Goal: Information Seeking & Learning: Learn about a topic

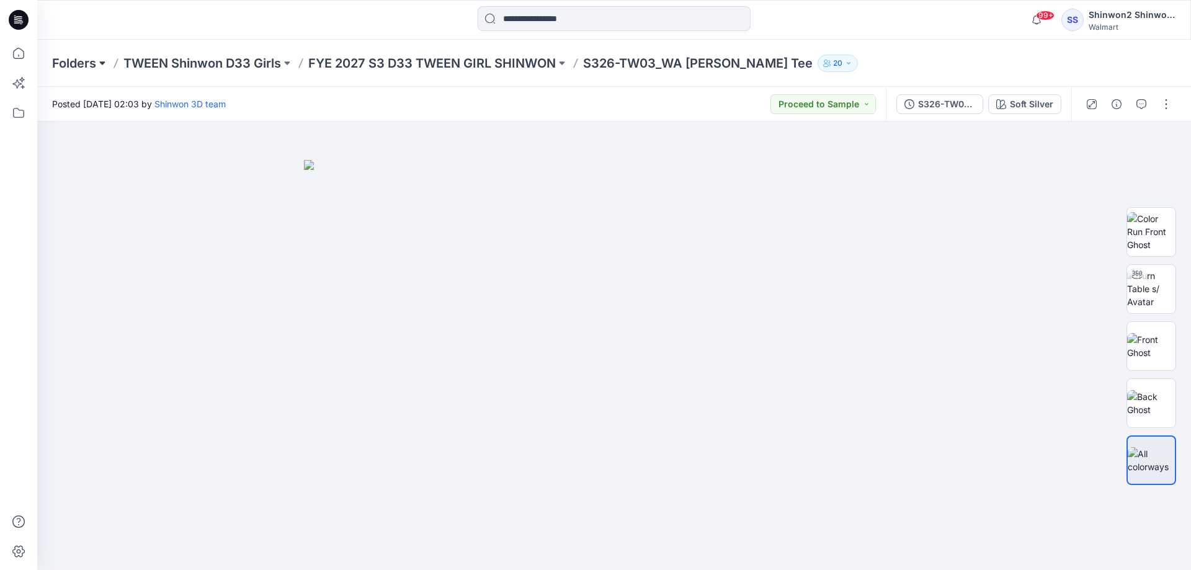
click at [97, 55] on button at bounding box center [102, 63] width 12 height 17
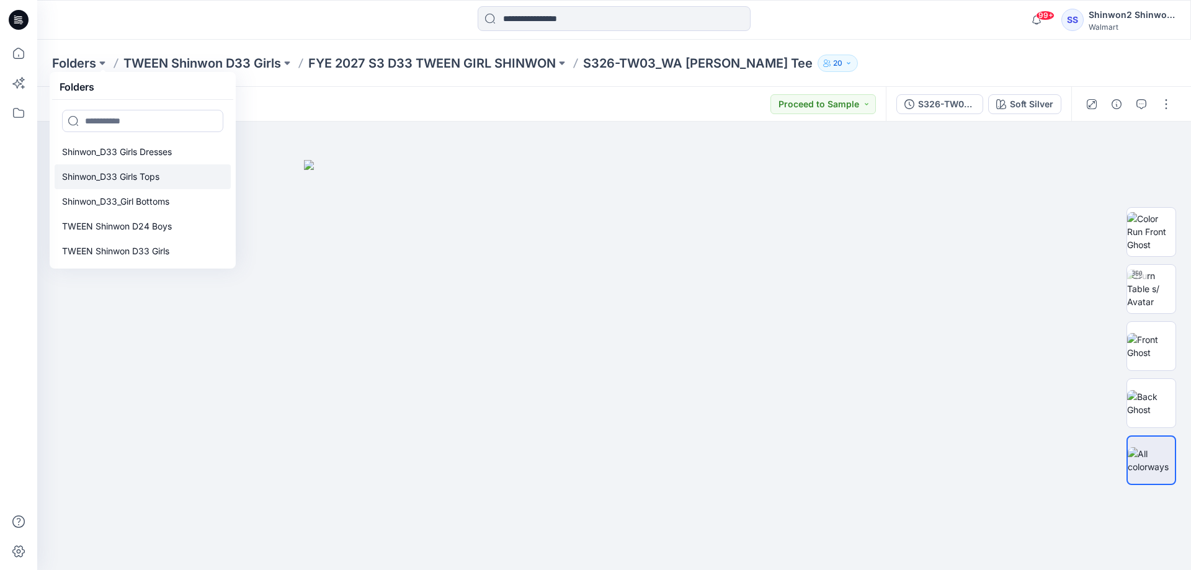
click at [146, 177] on p "Shinwon_D33 Girls Tops" at bounding box center [110, 176] width 97 height 15
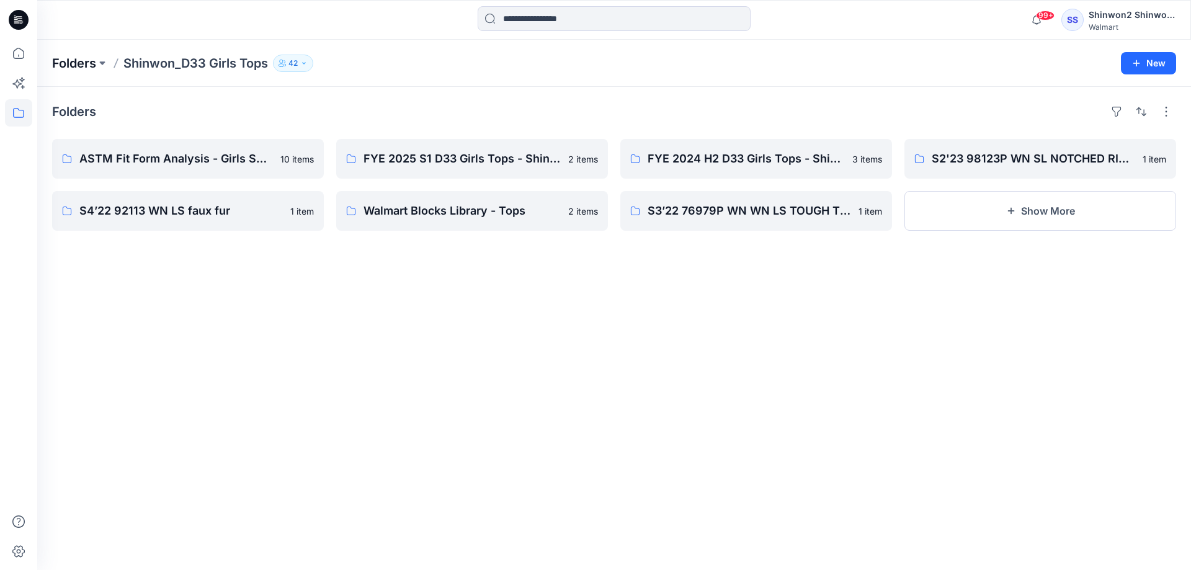
click at [79, 70] on p "Folders" at bounding box center [74, 63] width 44 height 17
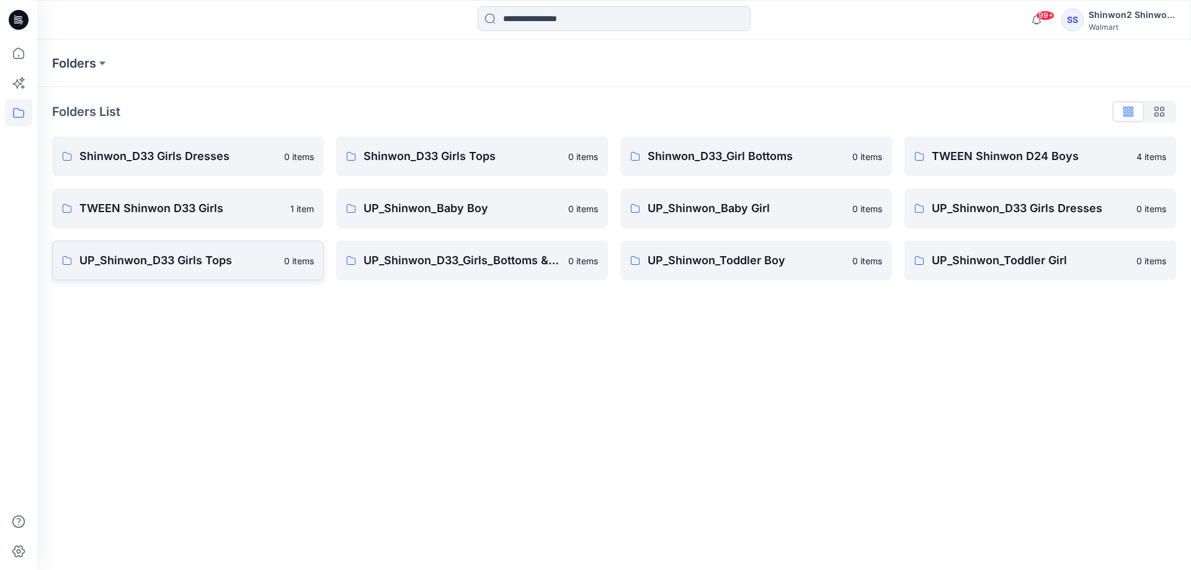
click at [181, 262] on p "UP_Shinwon_D33 Girls Tops" at bounding box center [177, 260] width 197 height 17
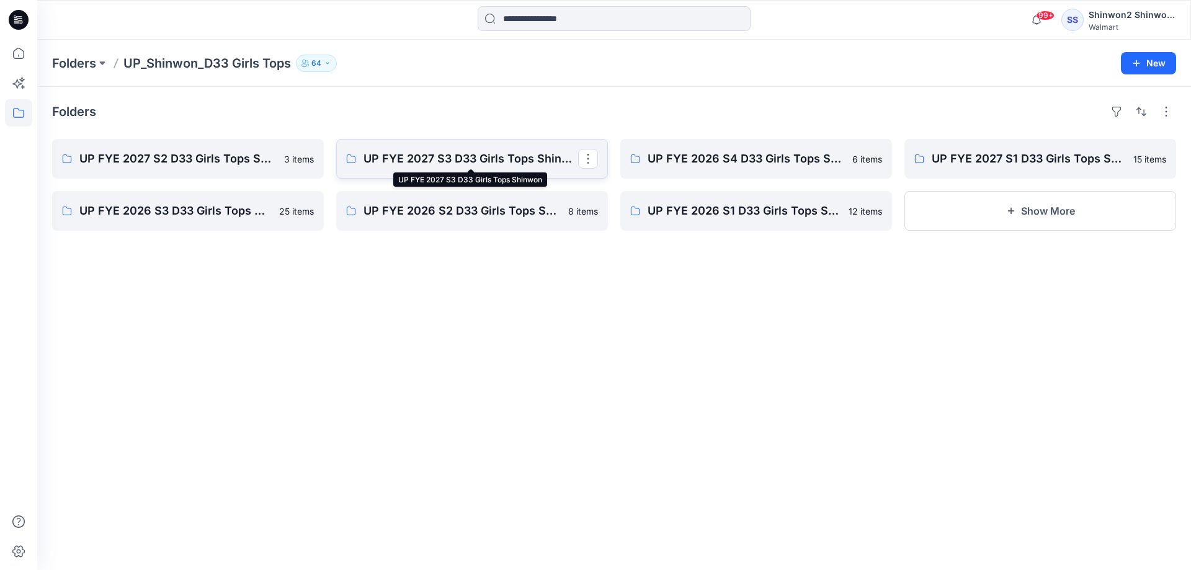
click at [413, 157] on p "UP FYE 2027 S3 D33 Girls Tops Shinwon" at bounding box center [471, 158] width 215 height 17
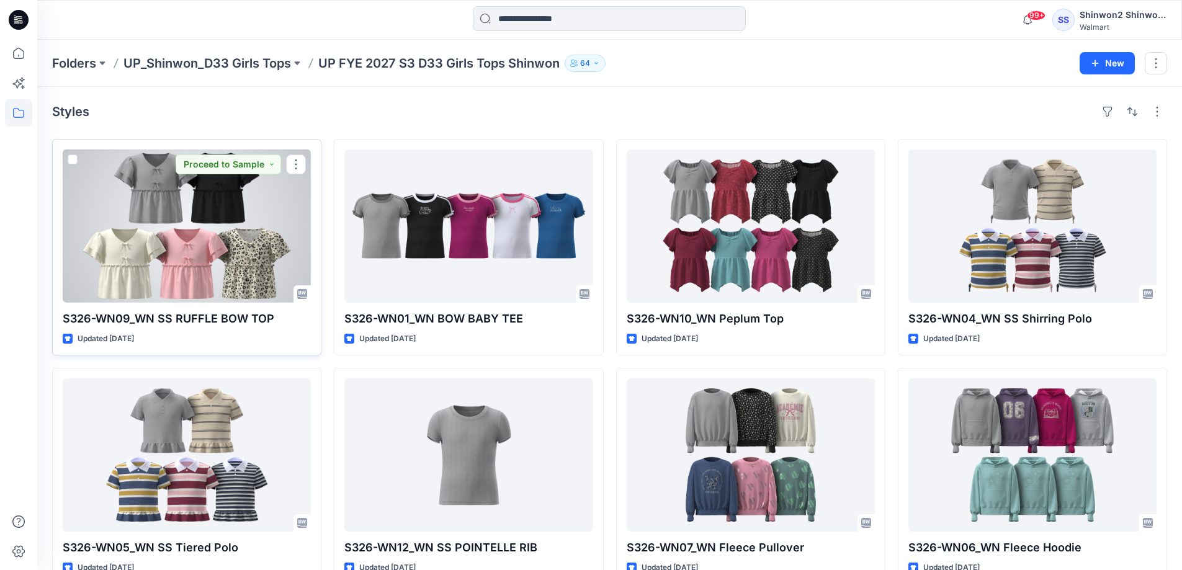
click at [272, 245] on div at bounding box center [187, 226] width 248 height 153
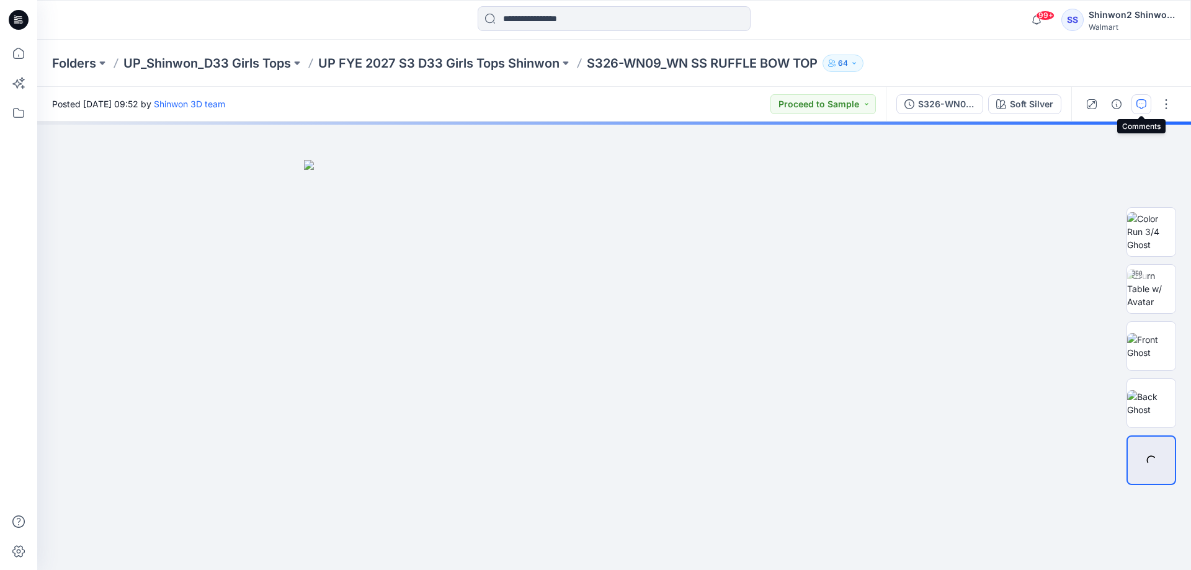
click at [1146, 106] on button "button" at bounding box center [1142, 104] width 20 height 20
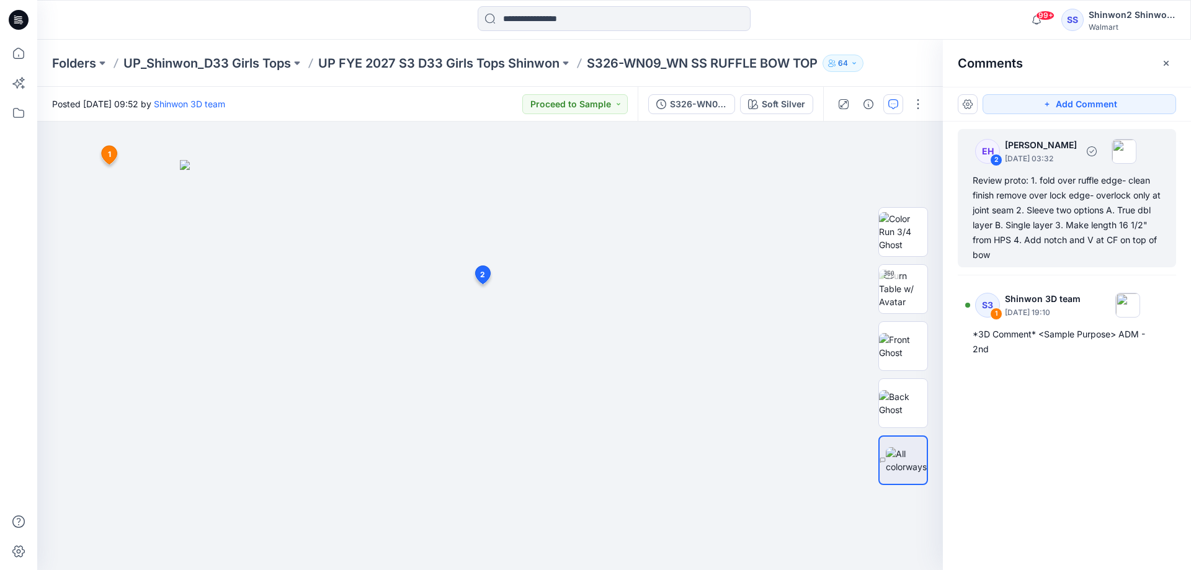
click at [1093, 222] on div "Review proto: 1. fold over ruffle edge- clean finish remove over lock edge- ove…" at bounding box center [1067, 217] width 189 height 89
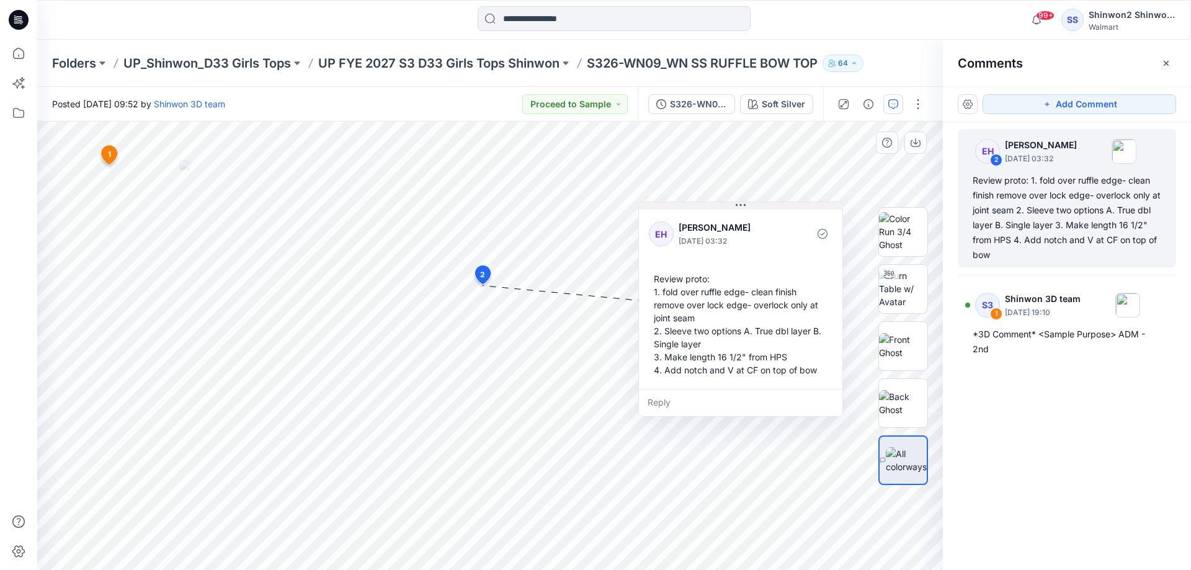
drag, startPoint x: 565, startPoint y: 295, endPoint x: 734, endPoint y: 205, distance: 191.2
click at [736, 205] on icon at bounding box center [741, 205] width 10 height 10
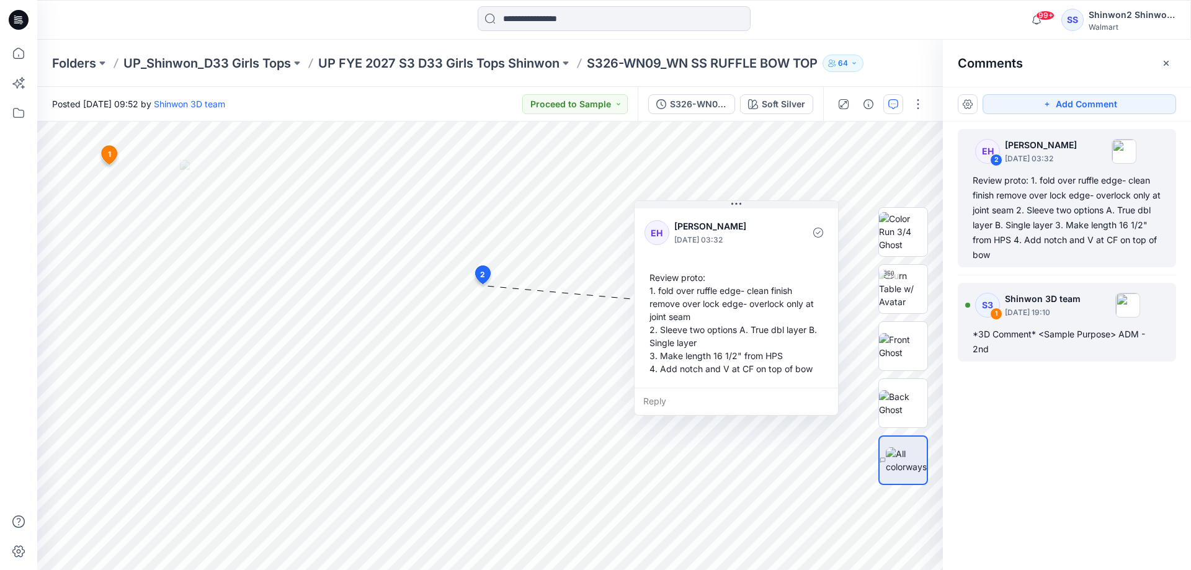
drag, startPoint x: 1112, startPoint y: 435, endPoint x: 1167, endPoint y: 324, distance: 123.5
click at [1112, 435] on div "EH 2 [PERSON_NAME] [DATE] 03:32 Review proto: 1. fold over ruffle edge- clean f…" at bounding box center [1067, 323] width 248 height 403
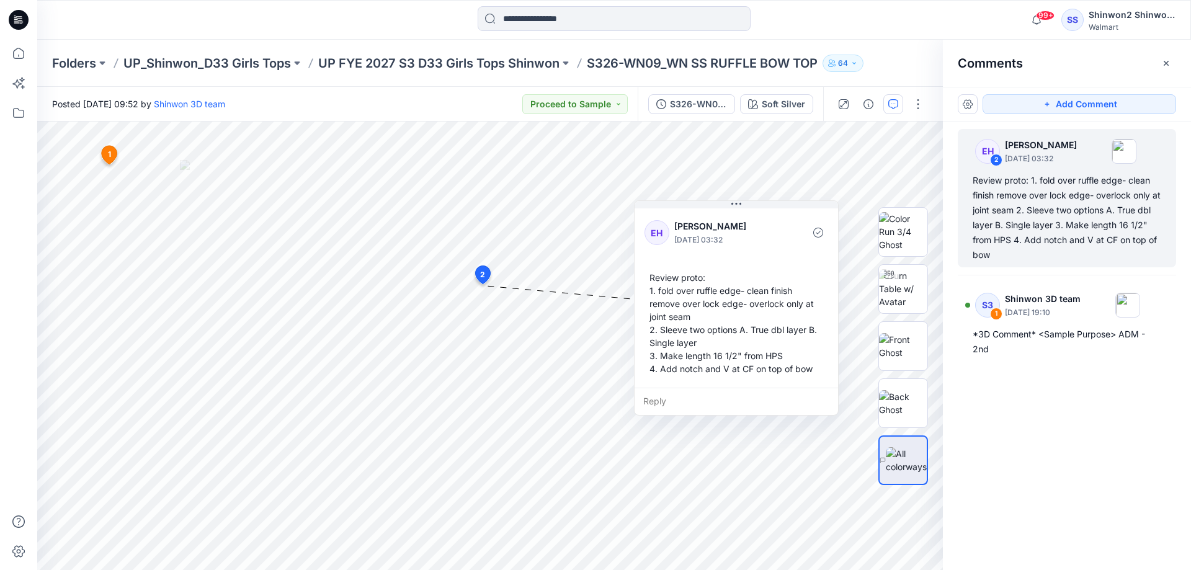
click at [1112, 452] on div "EH 2 [PERSON_NAME] [DATE] 03:32 Review proto: 1. fold over ruffle edge- clean f…" at bounding box center [1067, 323] width 248 height 403
click at [1091, 468] on div "EH 2 [PERSON_NAME] [DATE] 03:32 Review proto: 1. fold over ruffle edge- clean f…" at bounding box center [1067, 323] width 248 height 403
click at [1145, 425] on div "EH 2 [PERSON_NAME] [DATE] 03:32 Review proto: 1. fold over ruffle edge- clean f…" at bounding box center [1067, 323] width 248 height 403
click at [1118, 431] on div "EH 2 [PERSON_NAME] [DATE] 03:32 Review proto: 1. fold over ruffle edge- clean f…" at bounding box center [1067, 323] width 248 height 403
